Goal: Complete application form: Complete application form

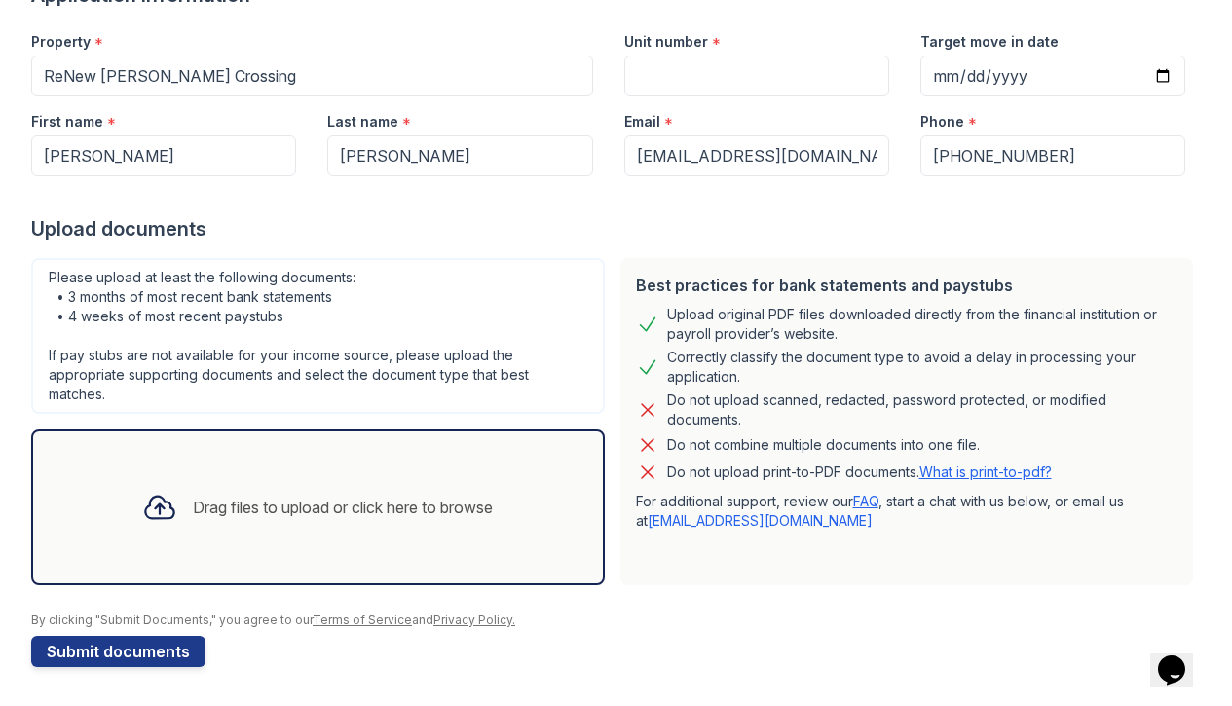
scroll to position [182, 0]
click at [443, 509] on div "Drag files to upload or click here to browse" at bounding box center [343, 507] width 300 height 23
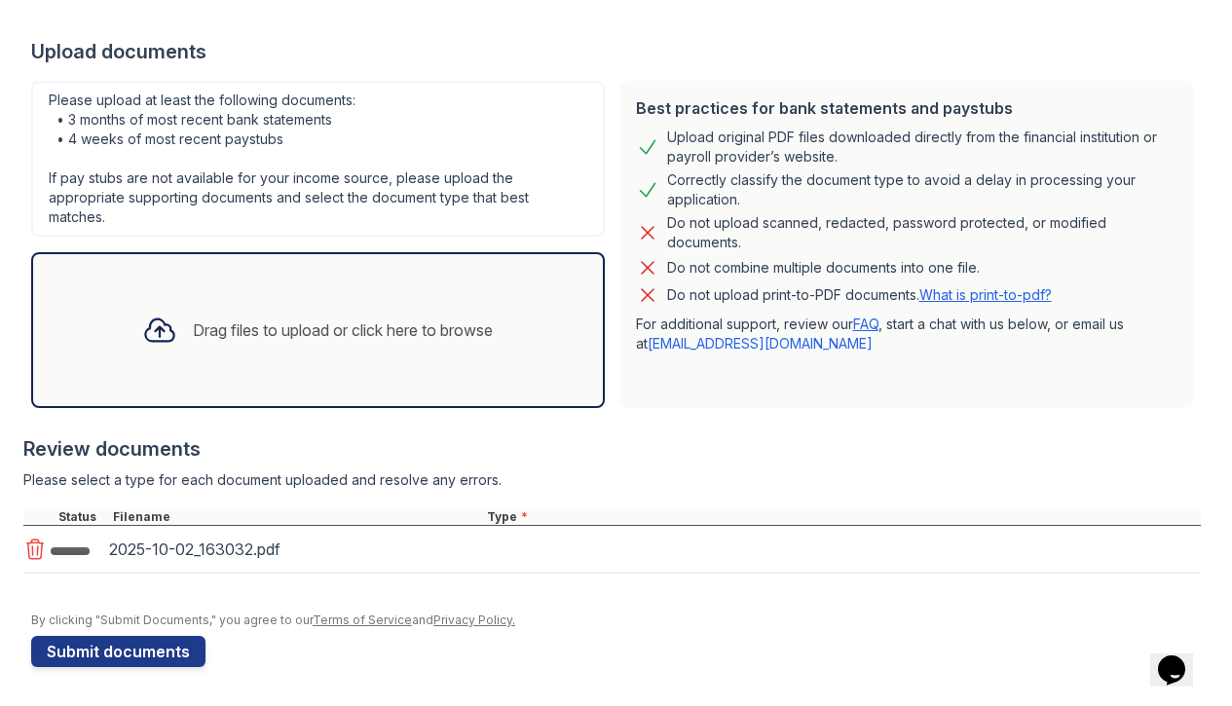
scroll to position [363, 0]
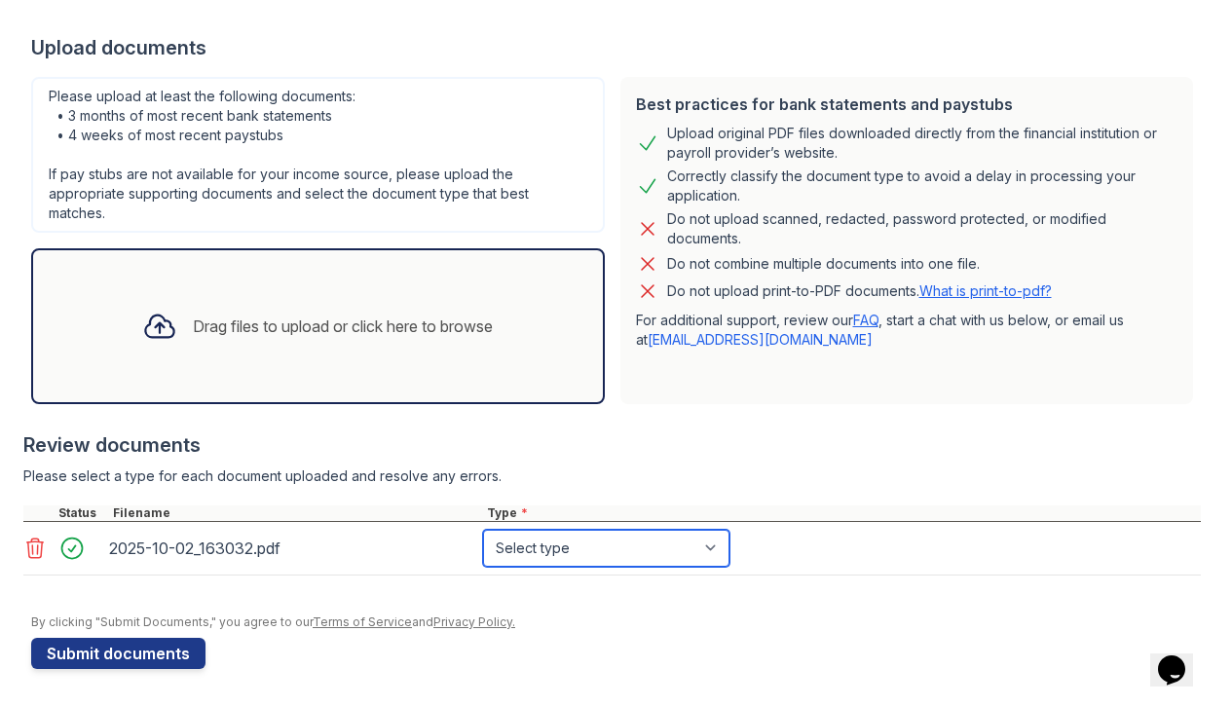
select select "other"
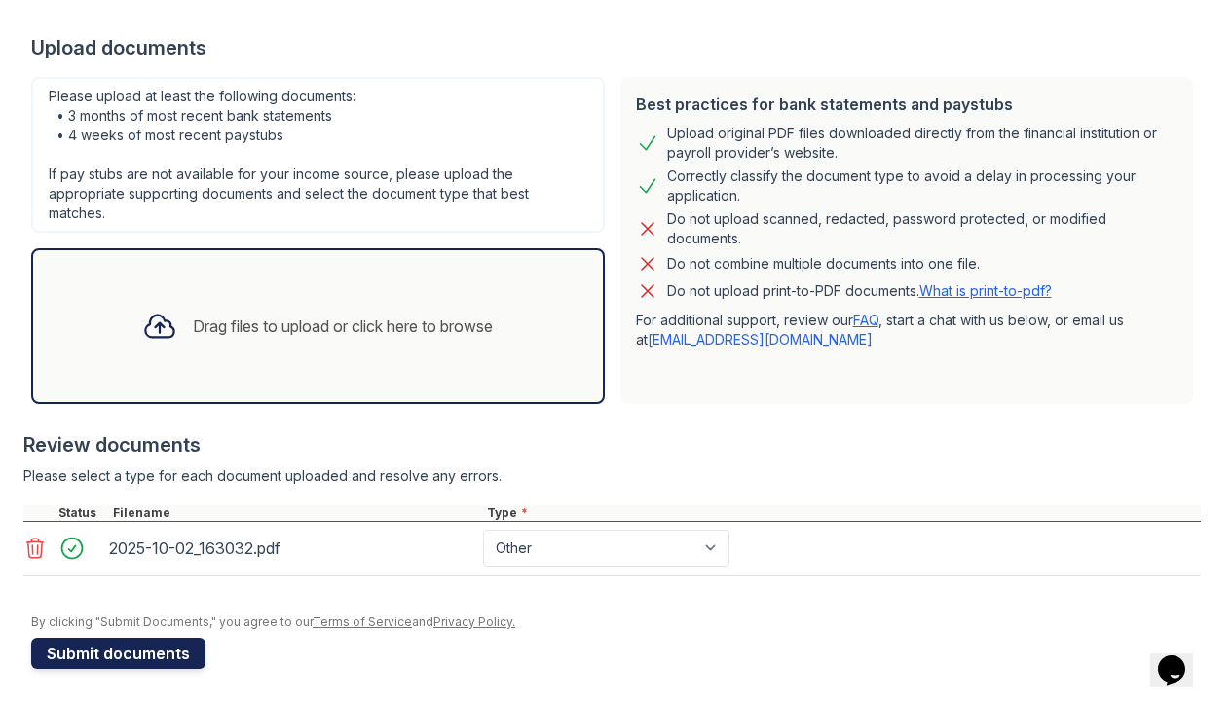
click at [171, 653] on button "Submit documents" at bounding box center [118, 653] width 174 height 31
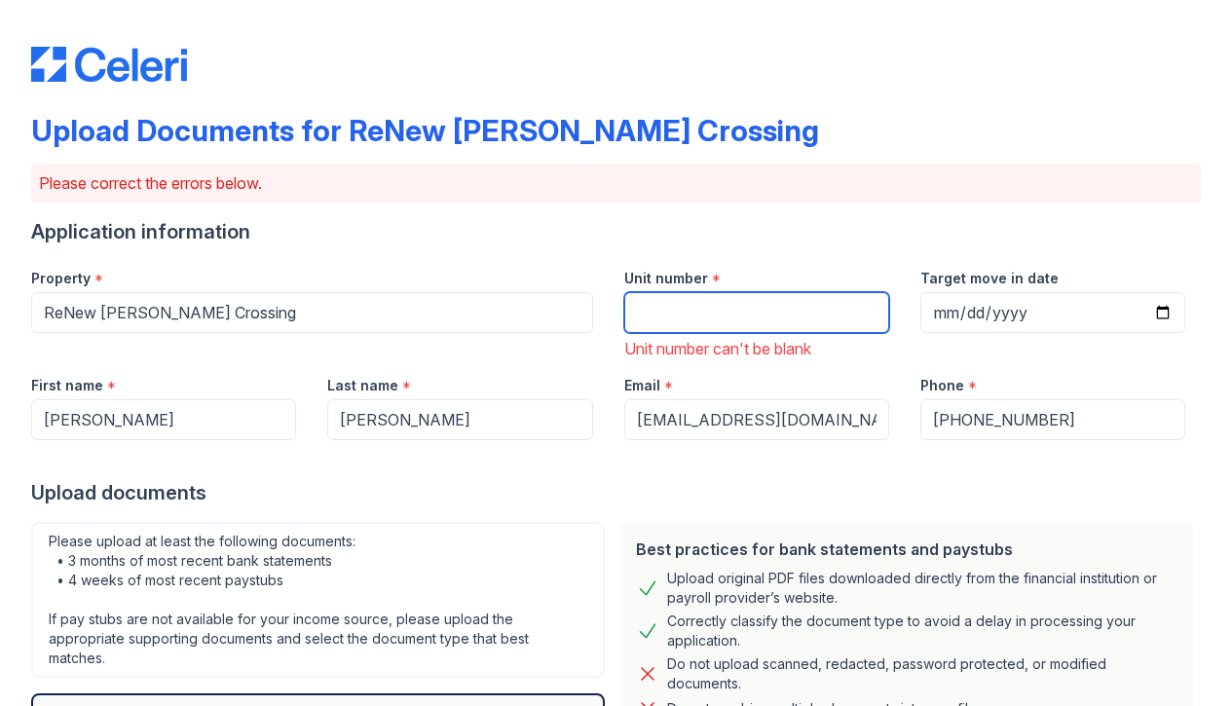
click at [675, 326] on input "Unit number" at bounding box center [756, 312] width 265 height 41
type input "8669"
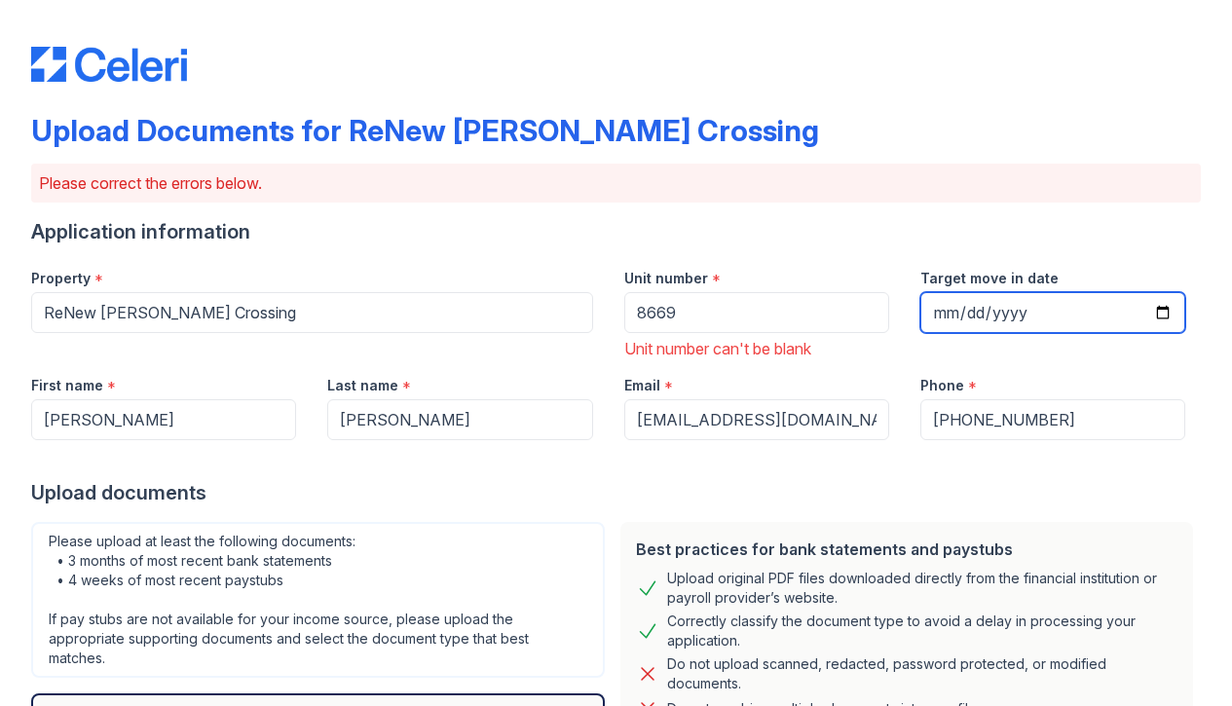
click at [1071, 311] on input "Target move in date" at bounding box center [1052, 312] width 265 height 41
type input "[DATE]"
click at [1102, 377] on div "Phone *" at bounding box center [1052, 379] width 265 height 39
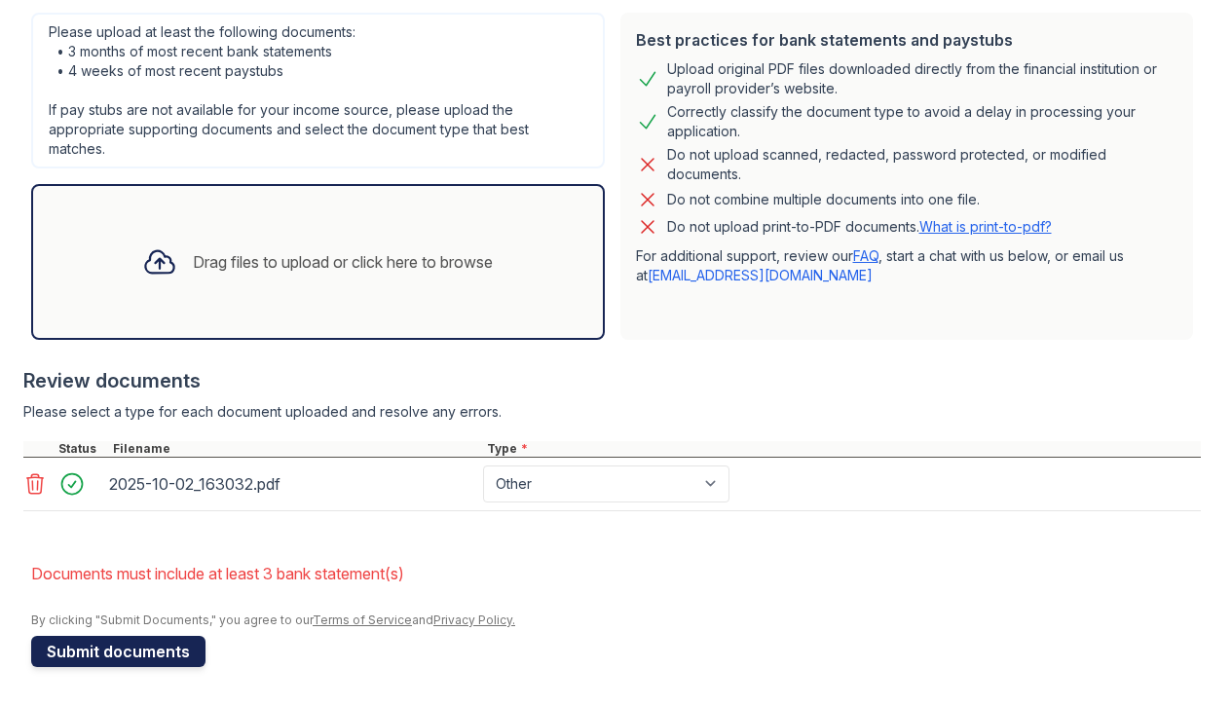
scroll to position [509, 0]
click at [156, 641] on button "Submit documents" at bounding box center [118, 651] width 174 height 31
click at [328, 254] on div "Drag files to upload or click here to browse" at bounding box center [343, 261] width 300 height 23
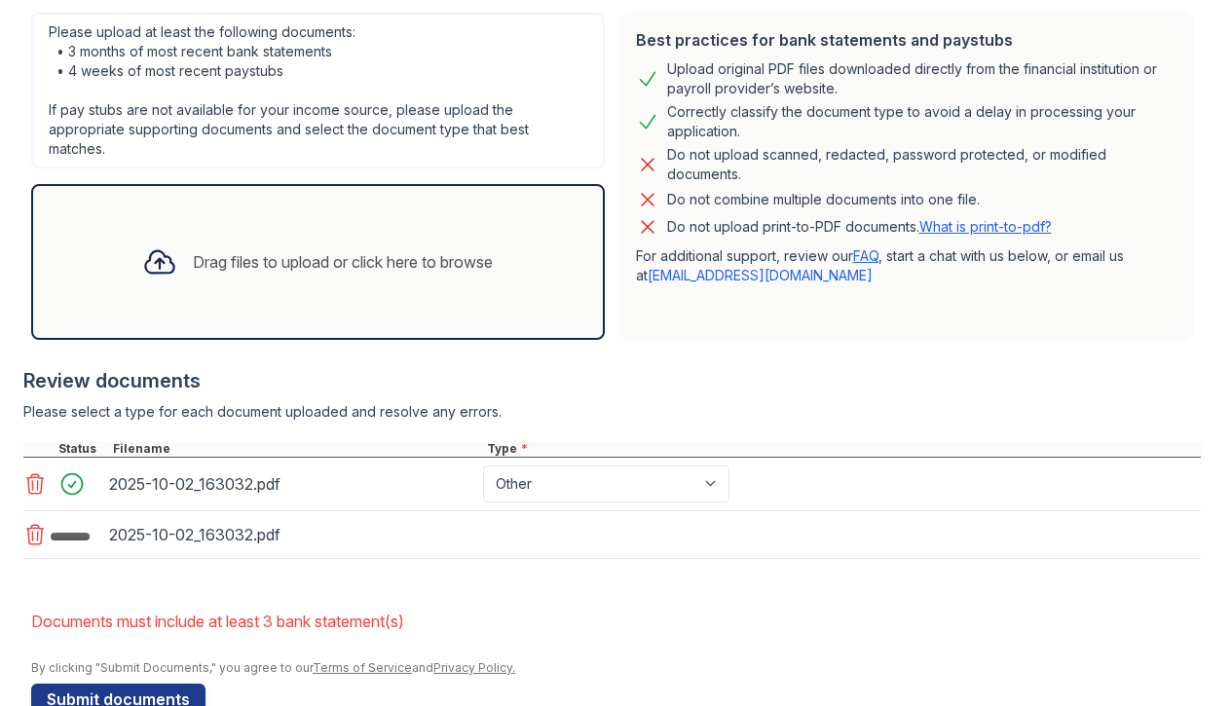
click at [435, 295] on div "Drag files to upload or click here to browse" at bounding box center [318, 262] width 574 height 156
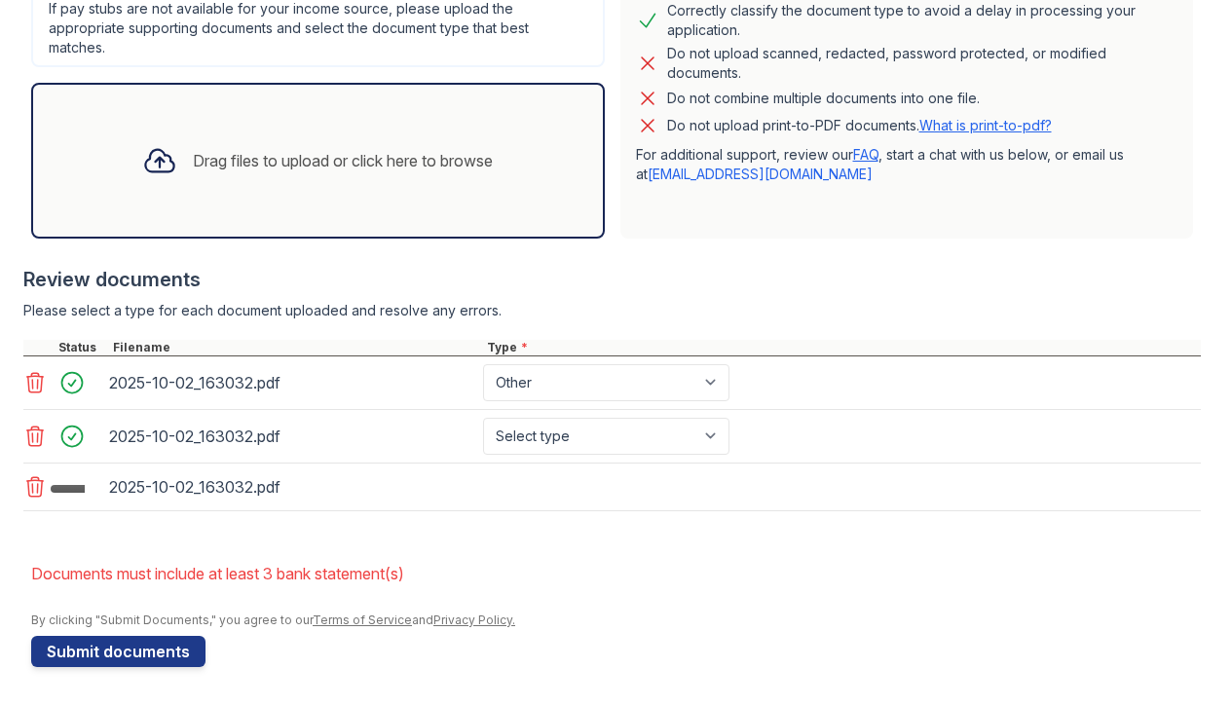
scroll to position [583, 0]
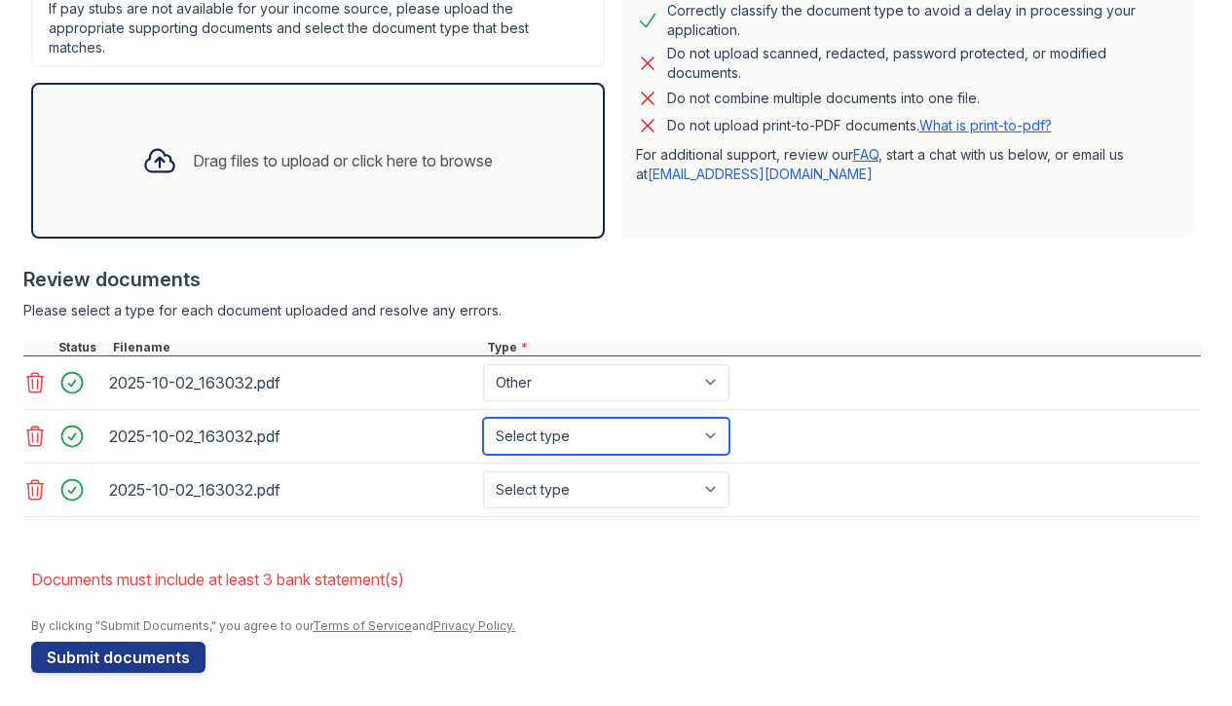
select select "other"
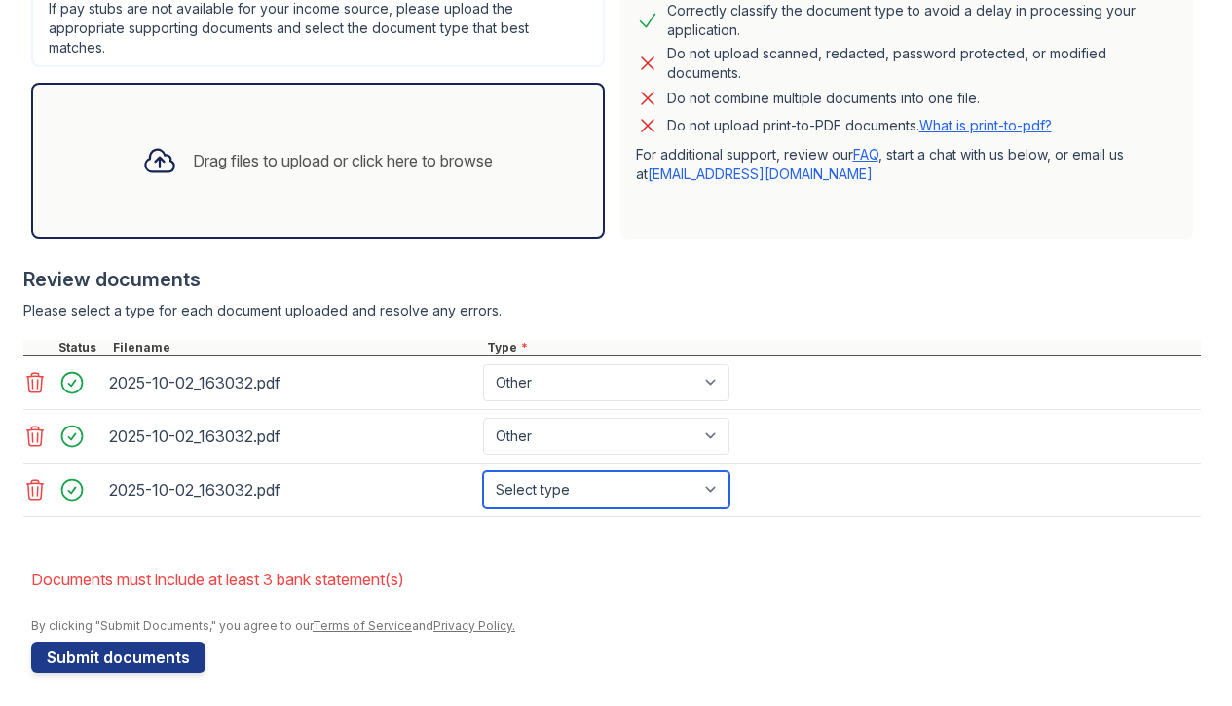
select select "other"
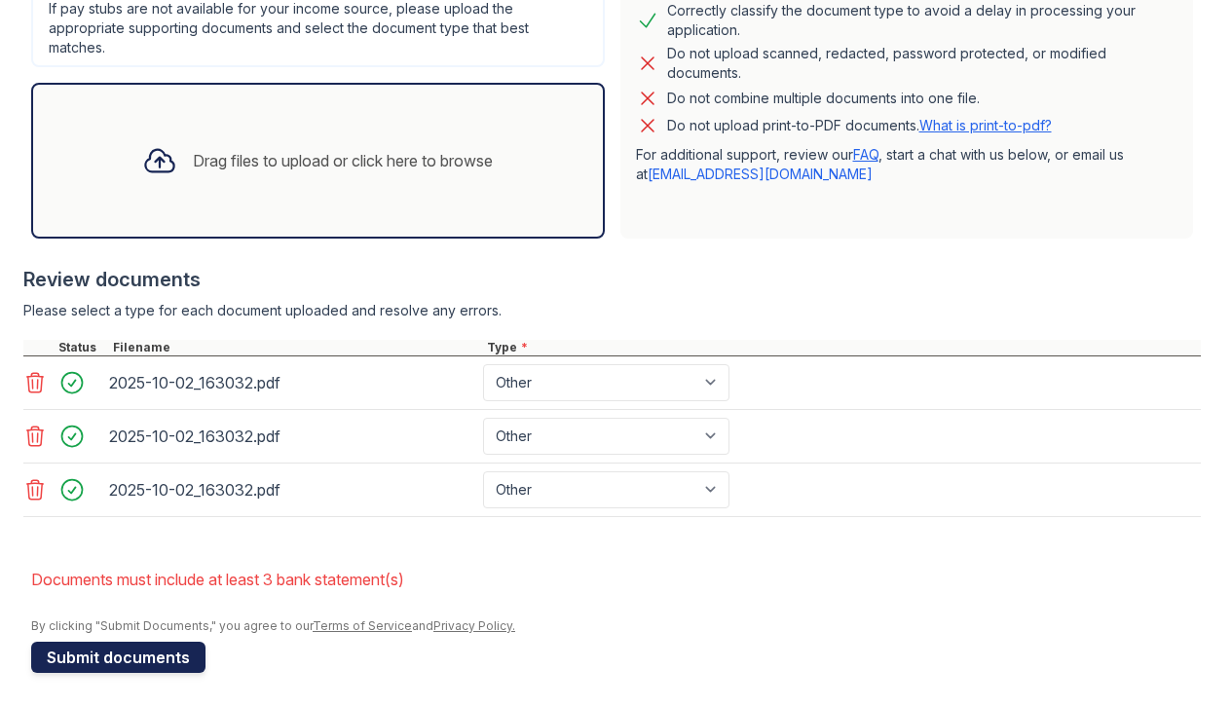
click at [139, 652] on button "Submit documents" at bounding box center [118, 657] width 174 height 31
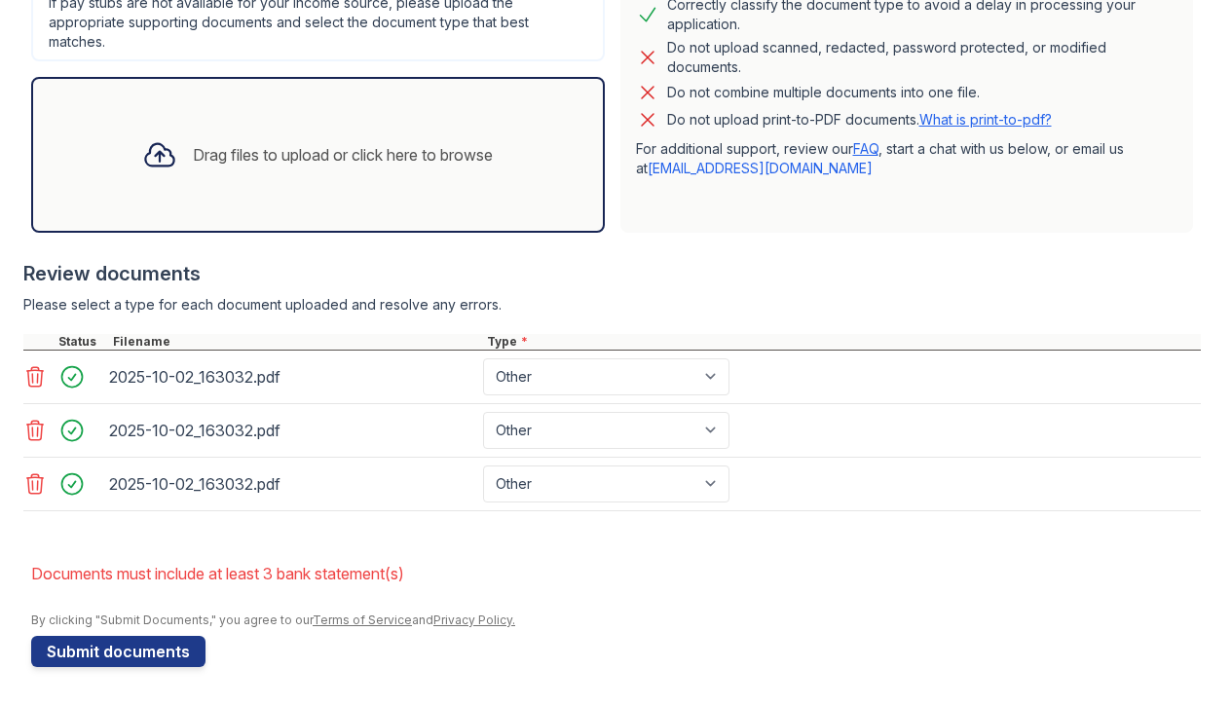
scroll to position [0, 0]
click at [262, 580] on li "Documents must include at least 3 bank statement(s)" at bounding box center [616, 573] width 1170 height 39
click at [167, 659] on button "Submit documents" at bounding box center [118, 651] width 174 height 31
click at [238, 150] on div "Drag files to upload or click here to browse" at bounding box center [343, 154] width 300 height 23
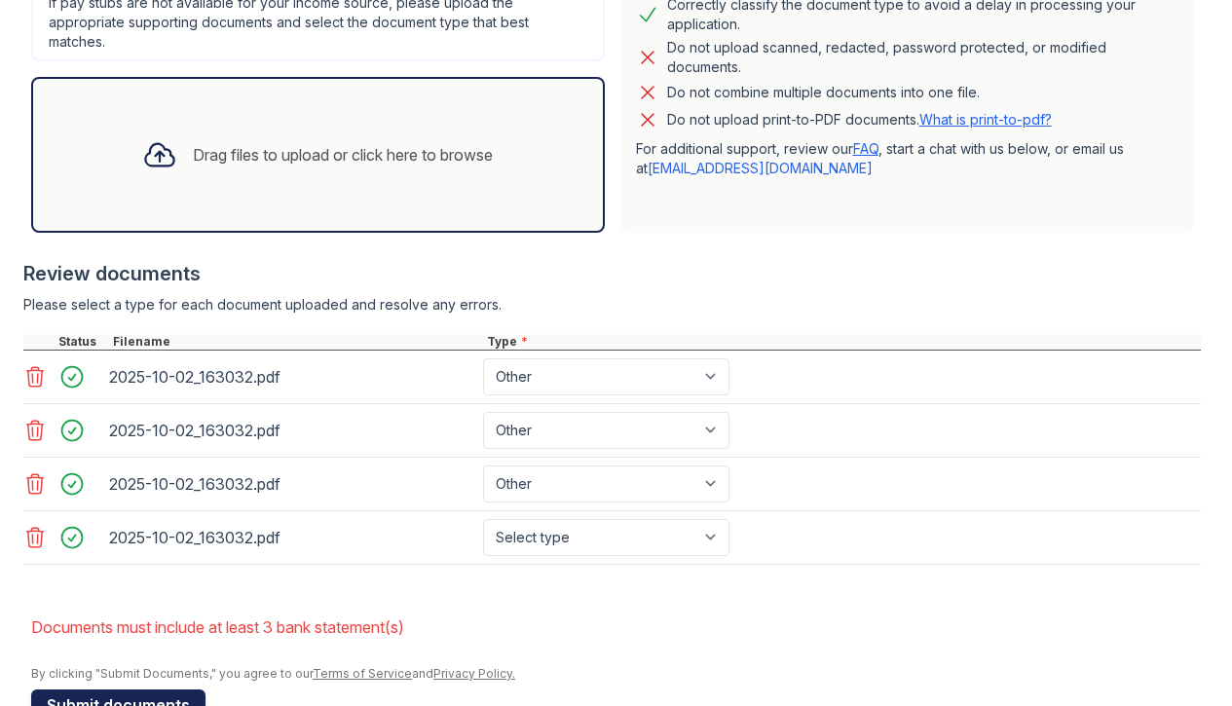
click at [151, 696] on button "Submit documents" at bounding box center [118, 704] width 174 height 31
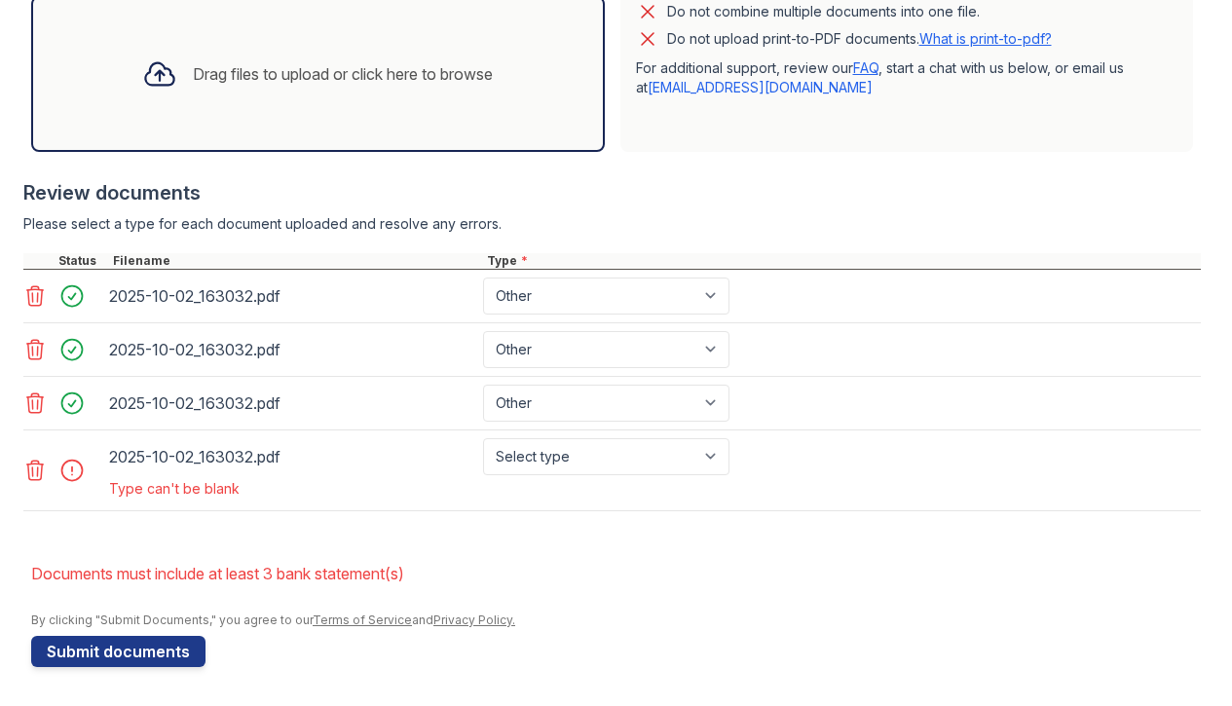
scroll to position [670, 0]
click at [569, 475] on div "Type can't be blank" at bounding box center [421, 488] width 632 height 27
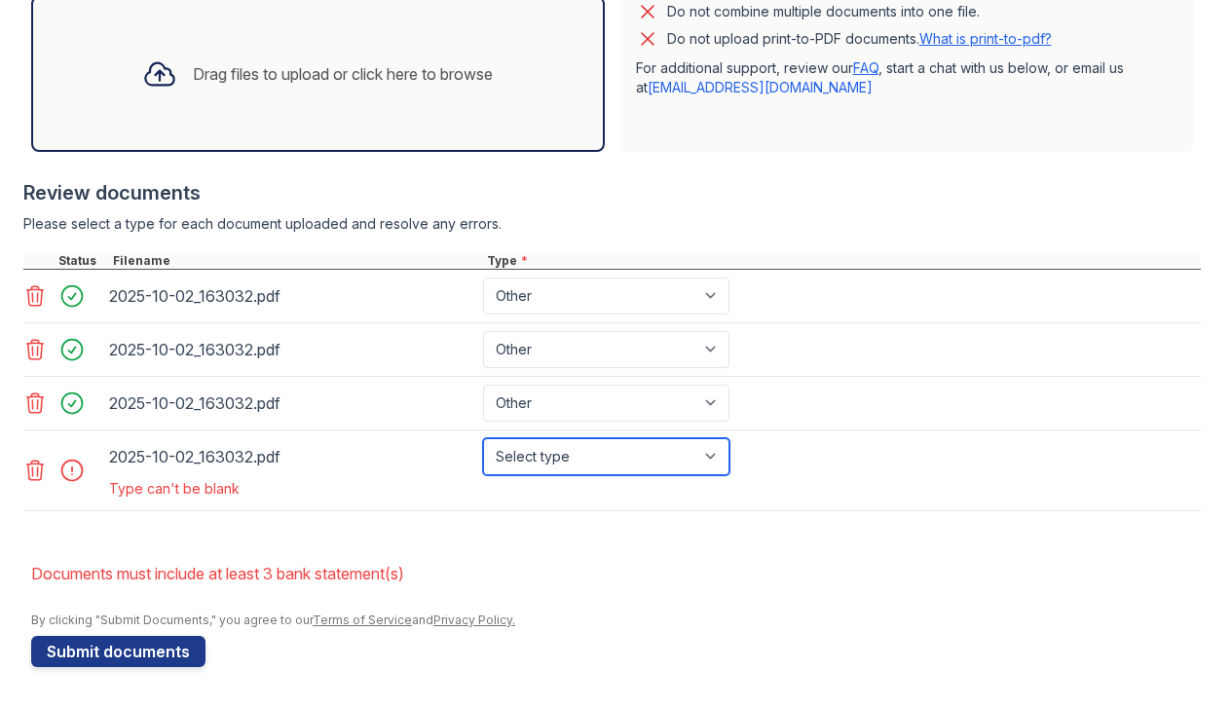
select select "other"
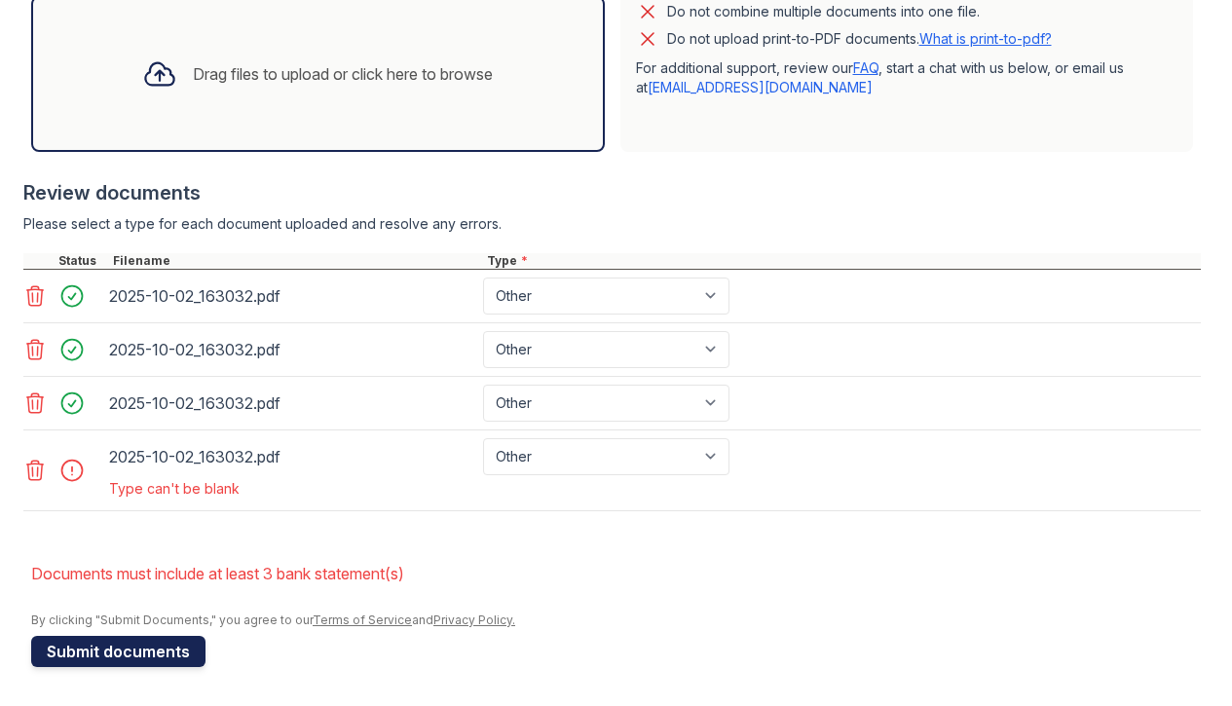
click at [102, 645] on button "Submit documents" at bounding box center [118, 651] width 174 height 31
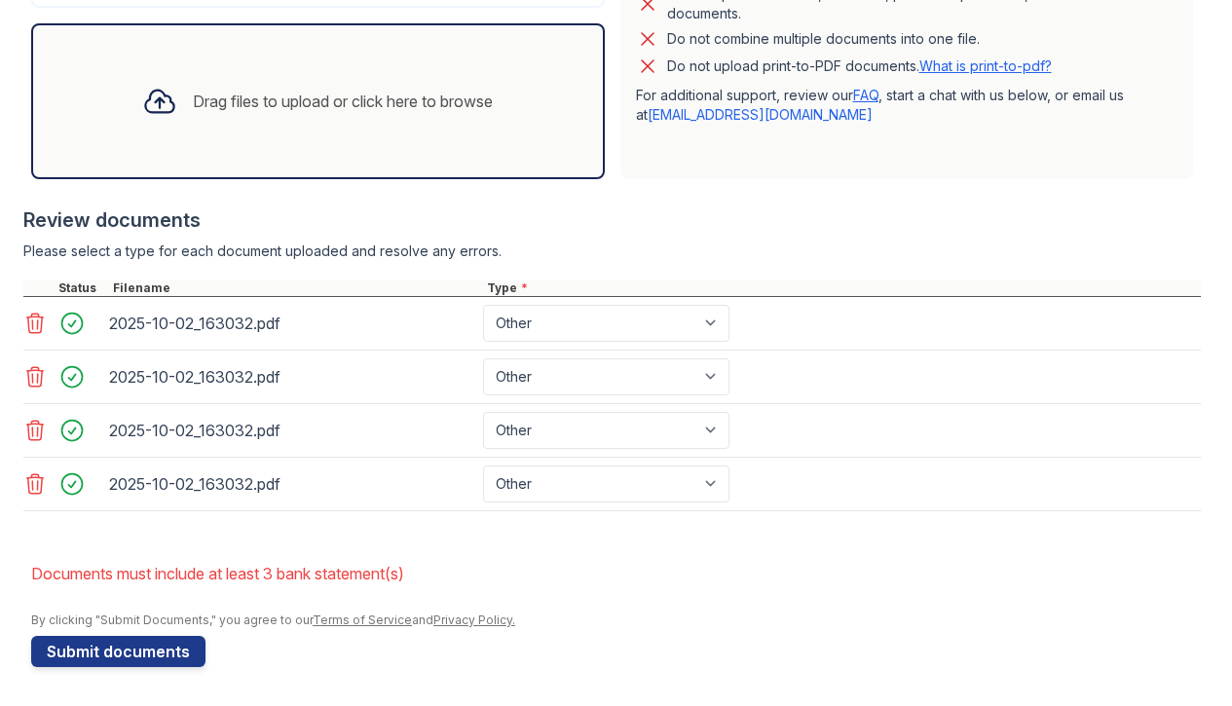
scroll to position [643, 0]
click at [36, 316] on icon at bounding box center [34, 323] width 23 height 23
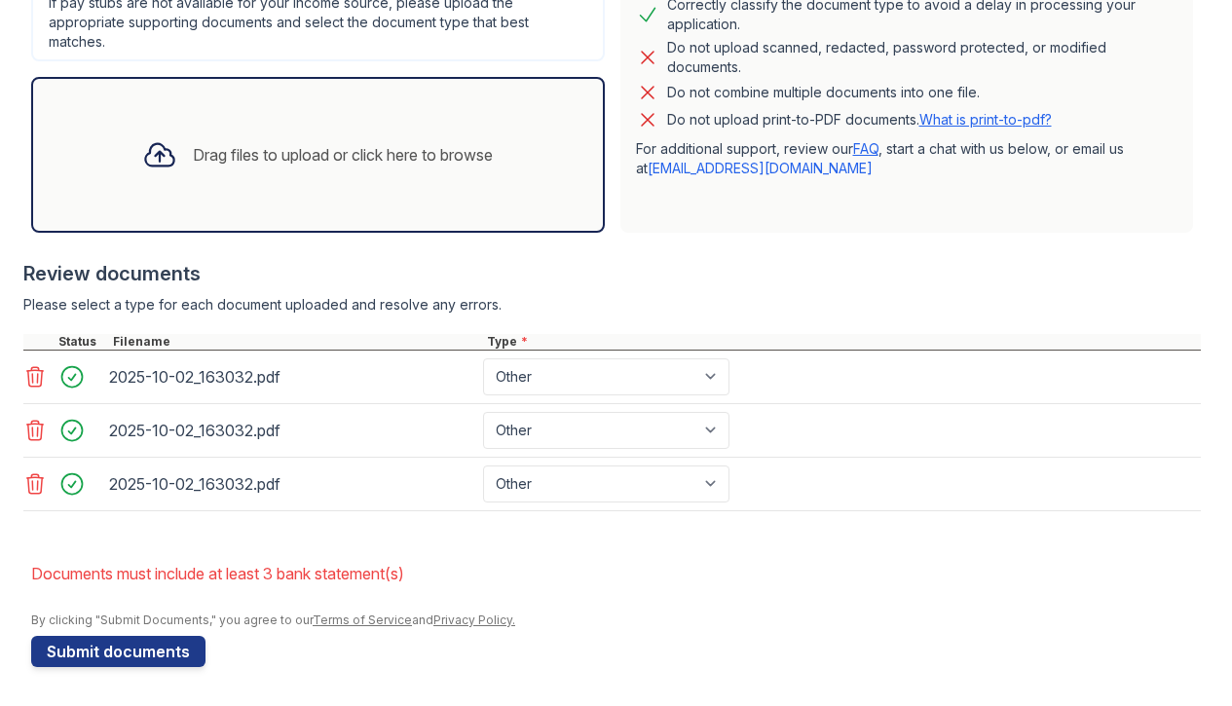
click at [36, 316] on div at bounding box center [611, 324] width 1177 height 19
click at [36, 387] on icon at bounding box center [35, 376] width 17 height 19
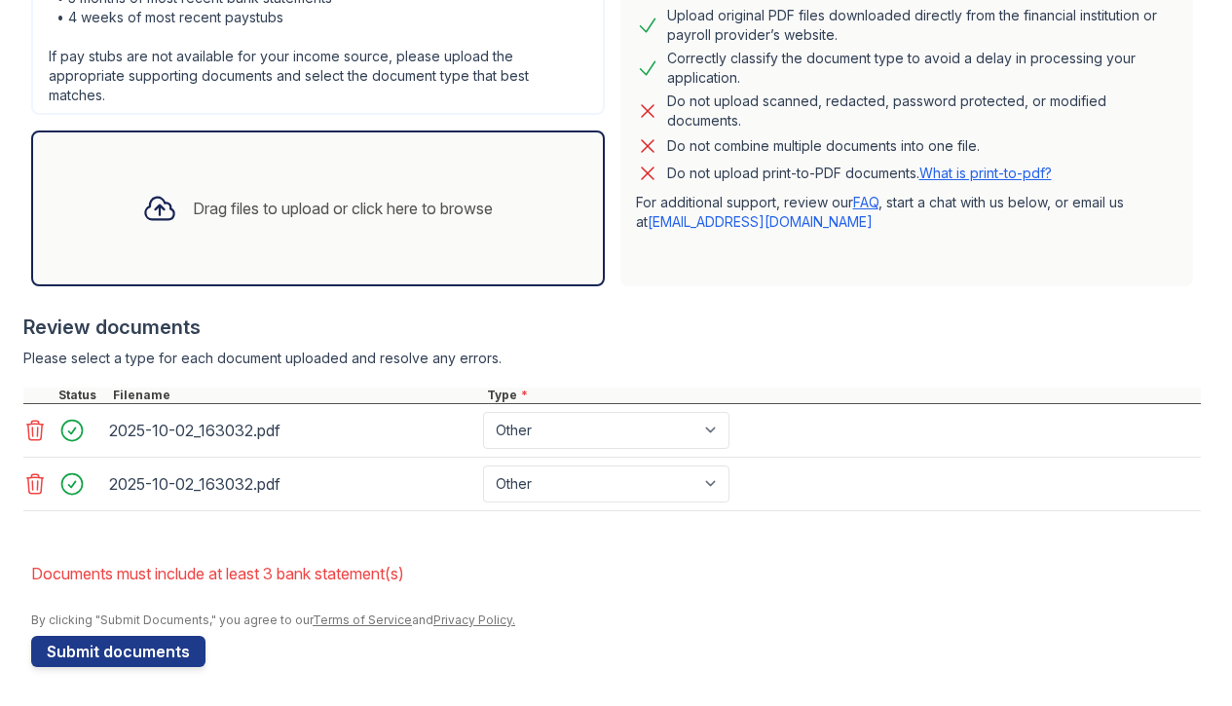
click at [34, 421] on icon at bounding box center [35, 430] width 17 height 19
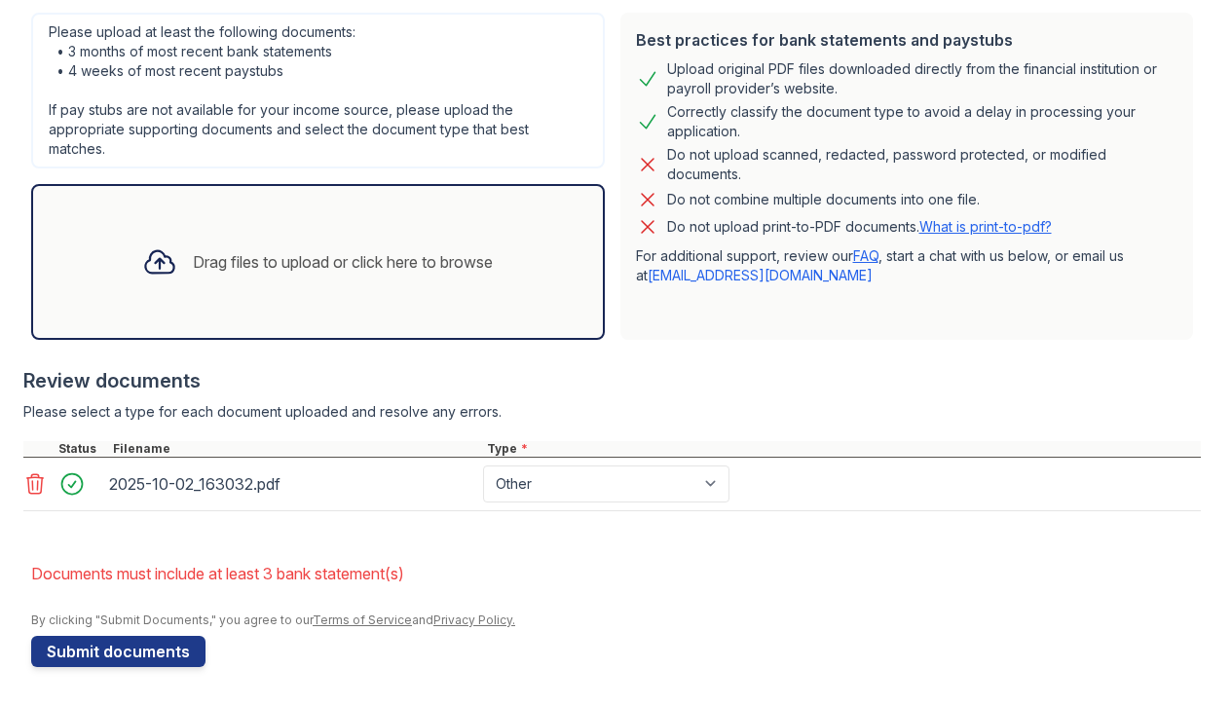
click at [28, 480] on icon at bounding box center [35, 483] width 17 height 19
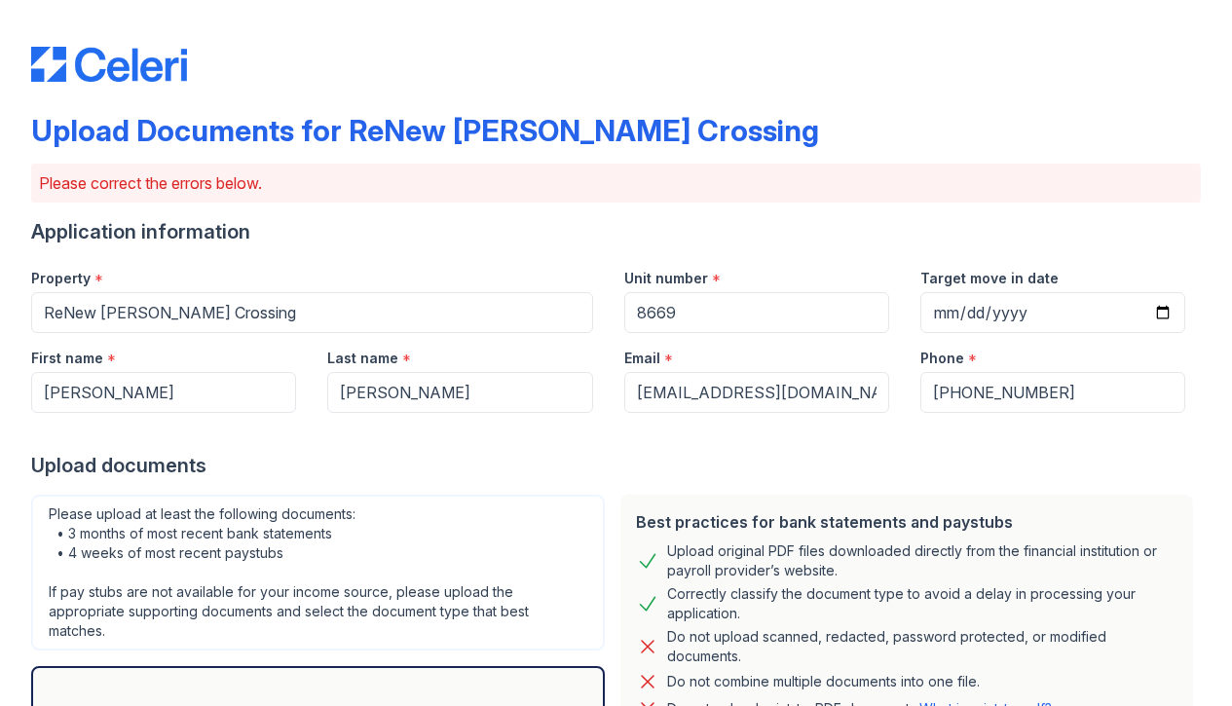
scroll to position [0, 0]
